Goal: Find specific page/section: Find specific page/section

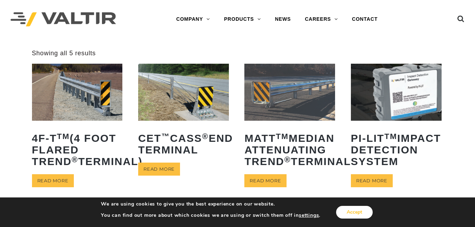
click at [348, 218] on button "Accept" at bounding box center [354, 211] width 37 height 13
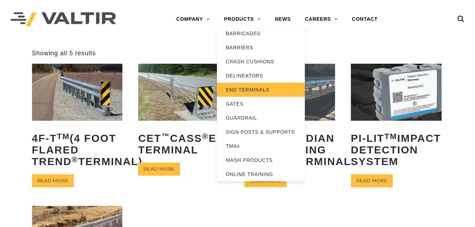
click at [236, 89] on link "END TERMINALS" at bounding box center [261, 90] width 88 height 14
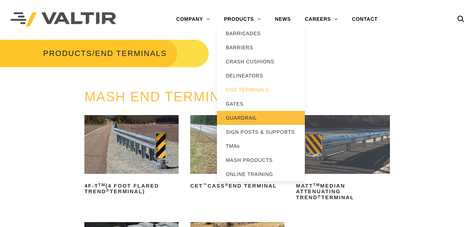
click at [232, 116] on link "GUARDRAIL" at bounding box center [261, 118] width 88 height 14
